Goal: Entertainment & Leisure: Consume media (video, audio)

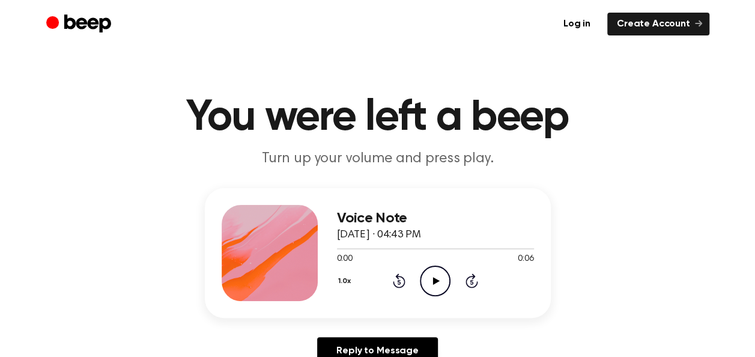
click at [436, 272] on icon "Play Audio" at bounding box center [435, 281] width 31 height 31
click at [441, 277] on icon "Play Audio" at bounding box center [435, 281] width 31 height 31
click at [438, 270] on icon "Play Audio" at bounding box center [435, 281] width 31 height 31
click at [430, 284] on icon "Play Audio" at bounding box center [435, 281] width 31 height 31
click at [437, 278] on icon "Play Audio" at bounding box center [435, 281] width 31 height 31
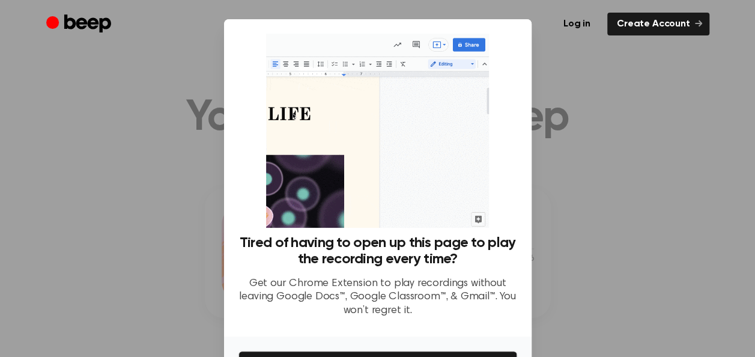
scroll to position [76, 0]
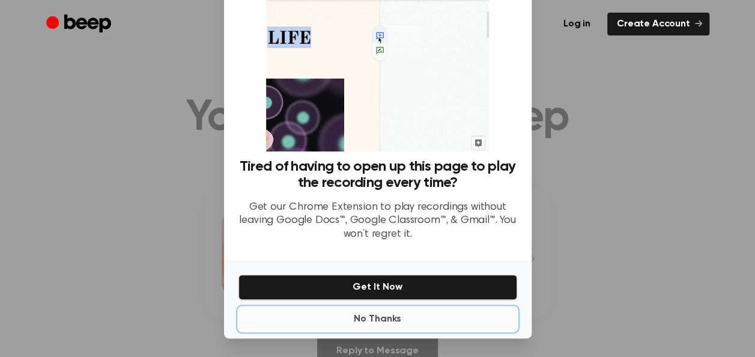
click at [392, 316] on button "No Thanks" at bounding box center [378, 319] width 279 height 24
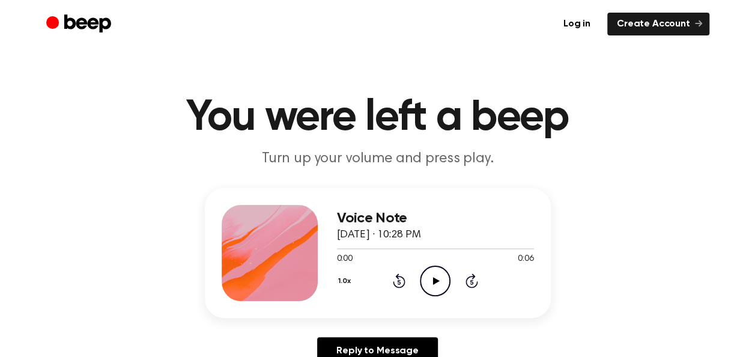
click at [442, 275] on icon "Play Audio" at bounding box center [435, 281] width 31 height 31
click at [441, 284] on icon "Play Audio" at bounding box center [435, 281] width 31 height 31
click at [439, 283] on icon "Play Audio" at bounding box center [435, 281] width 31 height 31
click at [439, 282] on icon "Play Audio" at bounding box center [435, 281] width 31 height 31
click at [436, 278] on icon "Play Audio" at bounding box center [435, 281] width 31 height 31
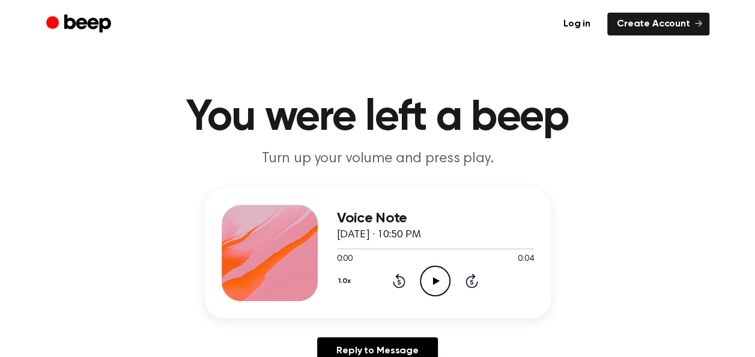
click at [401, 242] on div "Voice Note July 28, 2025 · 10:50 PM" at bounding box center [435, 226] width 197 height 33
click at [423, 281] on icon "Play Audio" at bounding box center [435, 281] width 31 height 31
click at [432, 276] on icon "Play Audio" at bounding box center [435, 281] width 31 height 31
click at [448, 285] on circle at bounding box center [435, 280] width 29 height 29
click at [439, 286] on icon "Play Audio" at bounding box center [435, 281] width 31 height 31
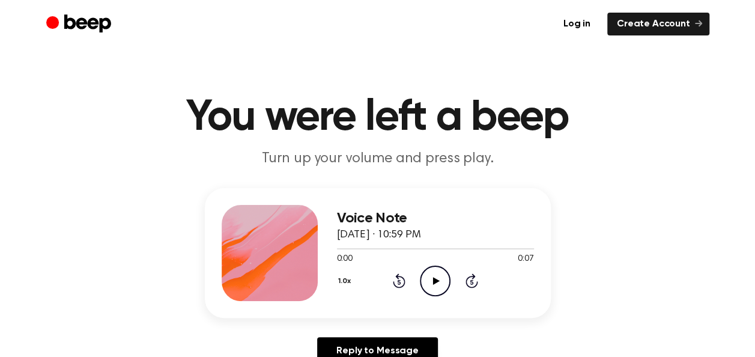
click at [432, 274] on icon "Play Audio" at bounding box center [435, 281] width 31 height 31
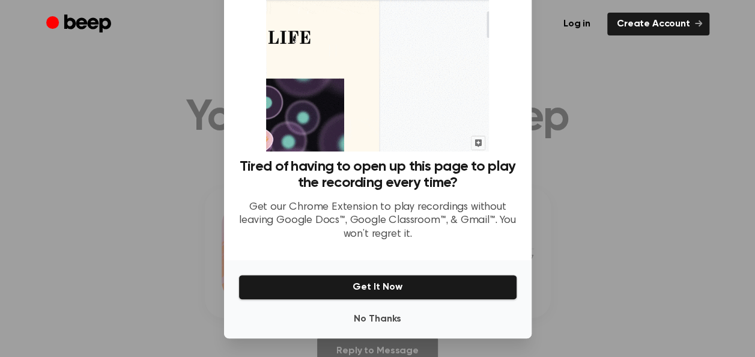
scroll to position [76, 0]
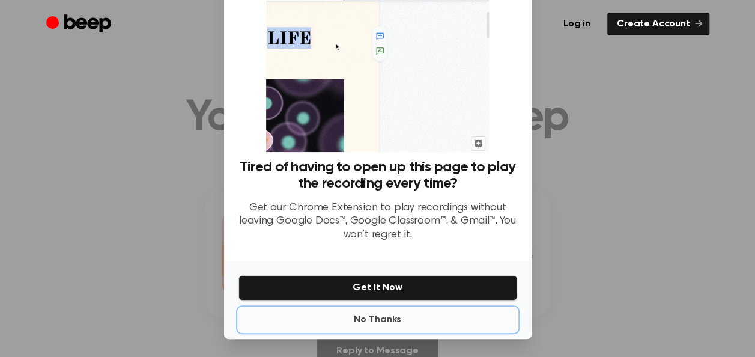
click at [393, 317] on button "No Thanks" at bounding box center [378, 320] width 279 height 24
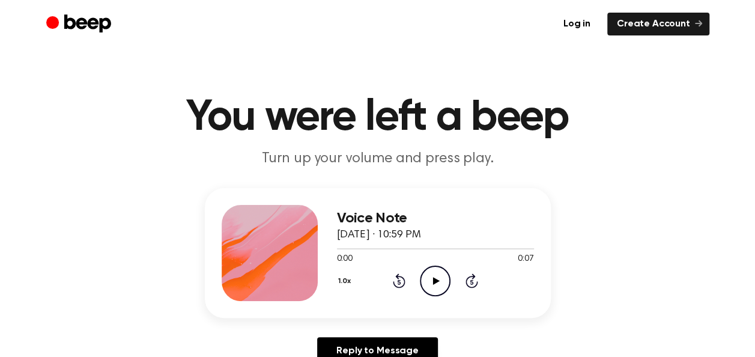
click at [438, 296] on div "Voice Note July 28, 2025 · 10:59 PM 0:00 0:07 Your browser does not support the…" at bounding box center [435, 253] width 197 height 96
click at [434, 276] on icon "Play Audio" at bounding box center [435, 281] width 31 height 31
click at [439, 273] on icon "Play Audio" at bounding box center [435, 281] width 31 height 31
click at [429, 272] on icon "Play Audio" at bounding box center [435, 281] width 31 height 31
click at [435, 270] on icon "Play Audio" at bounding box center [435, 281] width 31 height 31
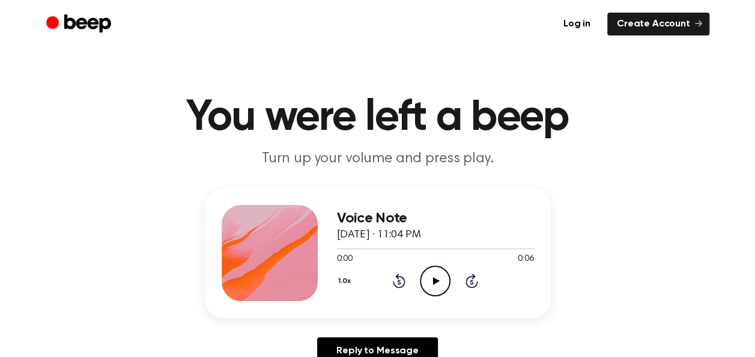
click at [431, 278] on icon "Play Audio" at bounding box center [435, 281] width 31 height 31
click at [437, 276] on icon "Play Audio" at bounding box center [435, 281] width 31 height 31
click at [441, 284] on icon "Play Audio" at bounding box center [435, 281] width 31 height 31
click at [432, 275] on icon "Play Audio" at bounding box center [435, 281] width 31 height 31
click at [436, 296] on div "Voice Note [DATE] · 11:10 PM 0:06 0:06 Your browser does not support the [objec…" at bounding box center [435, 253] width 197 height 96
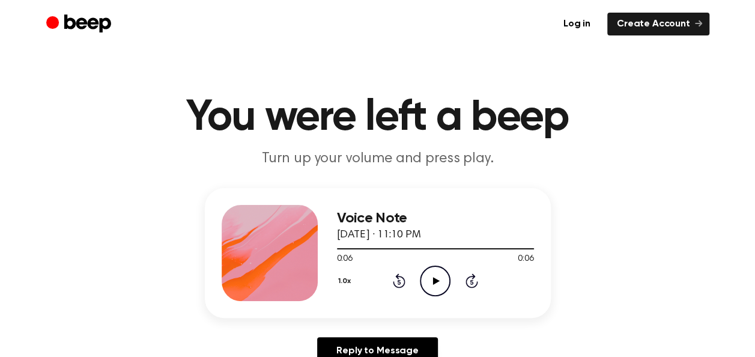
click at [436, 284] on icon "Play Audio" at bounding box center [435, 281] width 31 height 31
click at [426, 272] on icon "Play Audio" at bounding box center [435, 281] width 31 height 31
click at [433, 267] on icon "Play Audio" at bounding box center [435, 281] width 31 height 31
click at [427, 289] on icon "Pause Audio" at bounding box center [435, 281] width 31 height 31
click at [433, 276] on icon "Play Audio" at bounding box center [435, 281] width 31 height 31
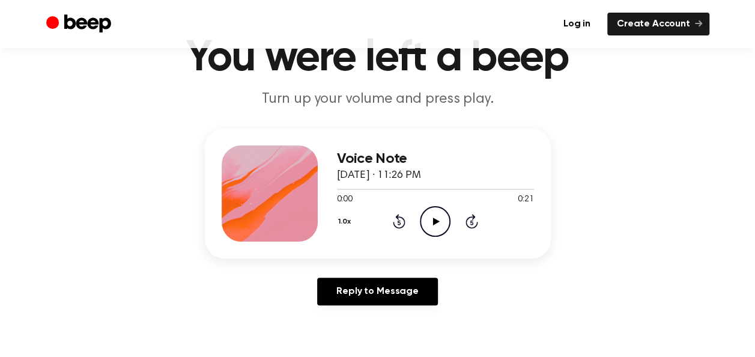
scroll to position [61, 0]
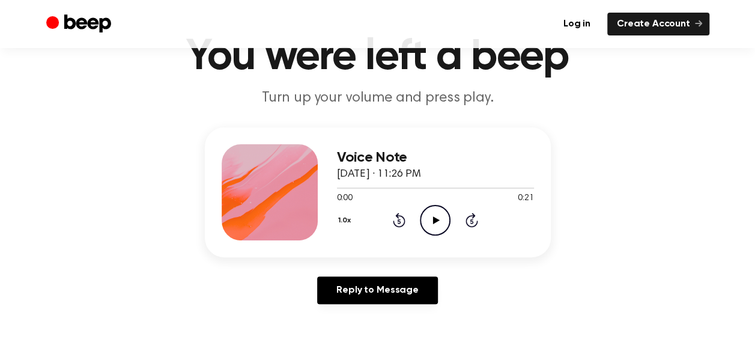
click at [430, 221] on icon "Play Audio" at bounding box center [435, 220] width 31 height 31
click at [444, 209] on icon "Pause Audio" at bounding box center [435, 220] width 31 height 31
click at [435, 221] on icon at bounding box center [436, 220] width 7 height 8
click at [430, 223] on icon "Pause Audio" at bounding box center [435, 220] width 31 height 31
click at [430, 216] on icon "Play Audio" at bounding box center [435, 220] width 31 height 31
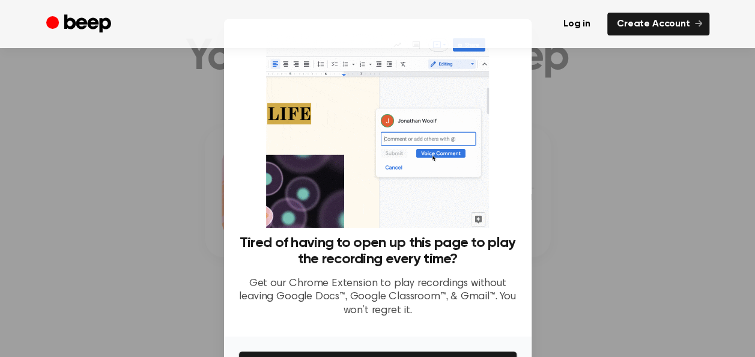
scroll to position [76, 0]
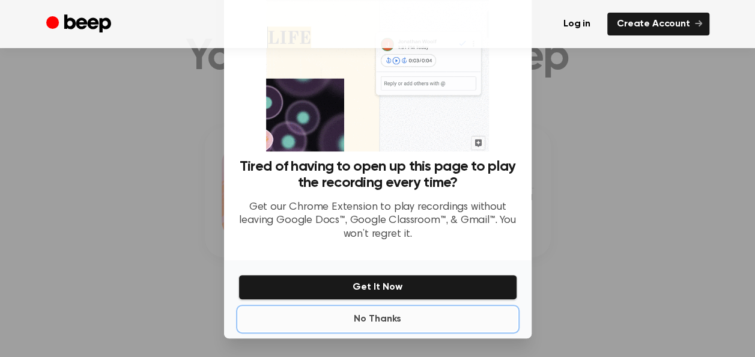
click at [389, 315] on button "No Thanks" at bounding box center [378, 319] width 279 height 24
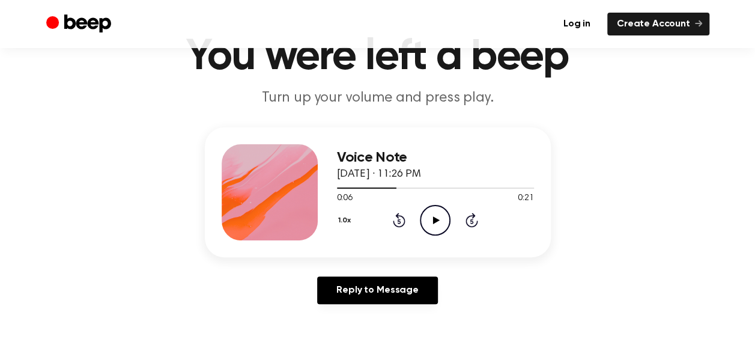
click at [444, 218] on icon "Play Audio" at bounding box center [435, 220] width 31 height 31
click at [430, 217] on icon "Pause Audio" at bounding box center [435, 220] width 31 height 31
click at [389, 188] on div at bounding box center [435, 188] width 197 height 10
click at [440, 224] on icon "Play Audio" at bounding box center [435, 220] width 31 height 31
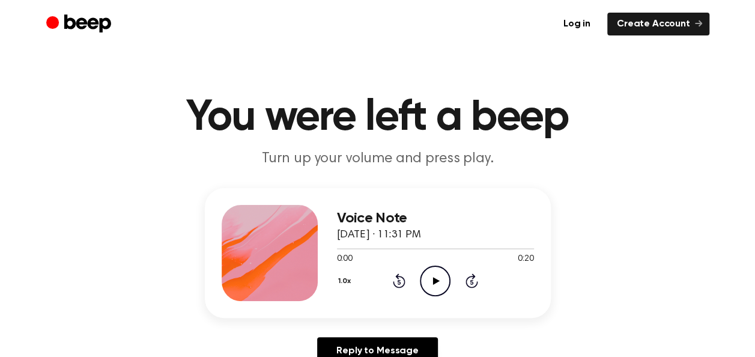
click at [440, 274] on icon "Play Audio" at bounding box center [435, 281] width 31 height 31
click at [435, 278] on icon "Pause Audio" at bounding box center [435, 281] width 31 height 31
click at [435, 270] on icon "Play Audio" at bounding box center [435, 281] width 31 height 31
click at [434, 269] on icon "Pause Audio" at bounding box center [435, 281] width 31 height 31
click at [429, 280] on icon "Play Audio" at bounding box center [435, 281] width 31 height 31
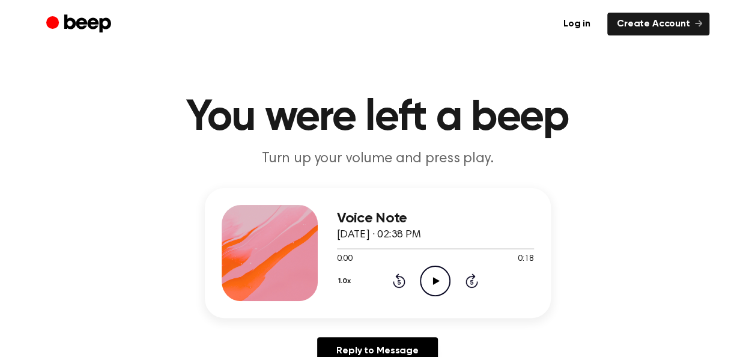
click at [434, 281] on icon at bounding box center [436, 281] width 7 height 8
drag, startPoint x: 433, startPoint y: 279, endPoint x: 411, endPoint y: 125, distance: 155.5
click at [433, 279] on icon at bounding box center [436, 281] width 7 height 8
click at [435, 285] on icon "Play Audio" at bounding box center [435, 281] width 31 height 31
click at [434, 285] on icon "Play Audio" at bounding box center [435, 281] width 31 height 31
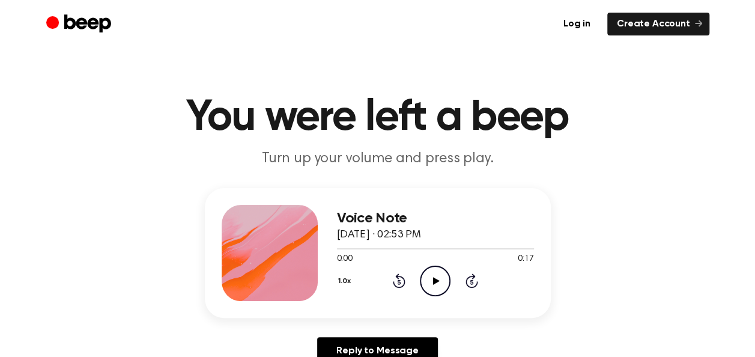
click at [444, 272] on icon "Play Audio" at bounding box center [435, 281] width 31 height 31
click at [433, 275] on icon "Play Audio" at bounding box center [435, 281] width 31 height 31
